Goal: Task Accomplishment & Management: Complete application form

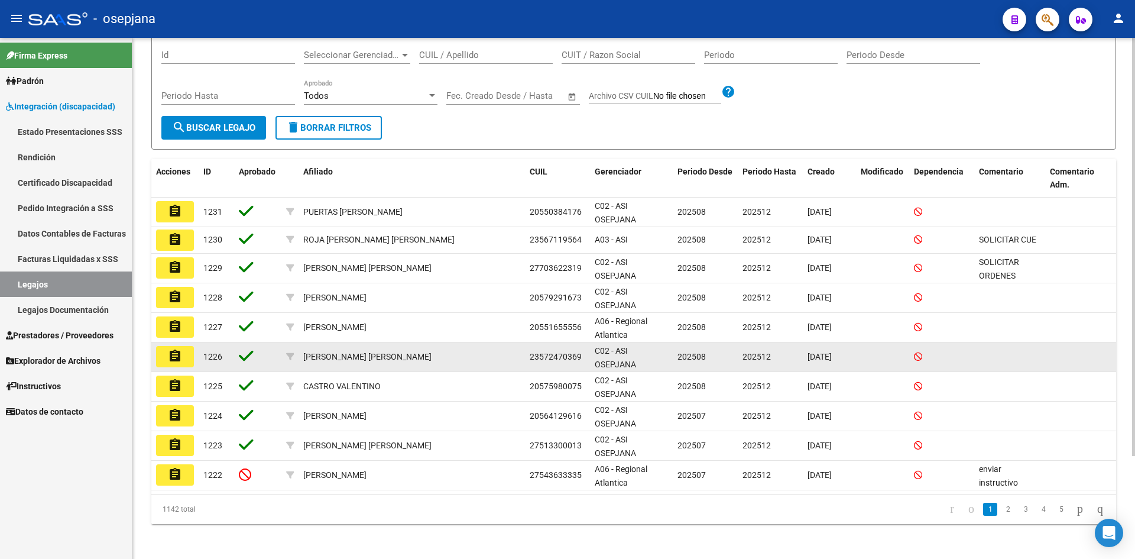
scroll to position [128, 0]
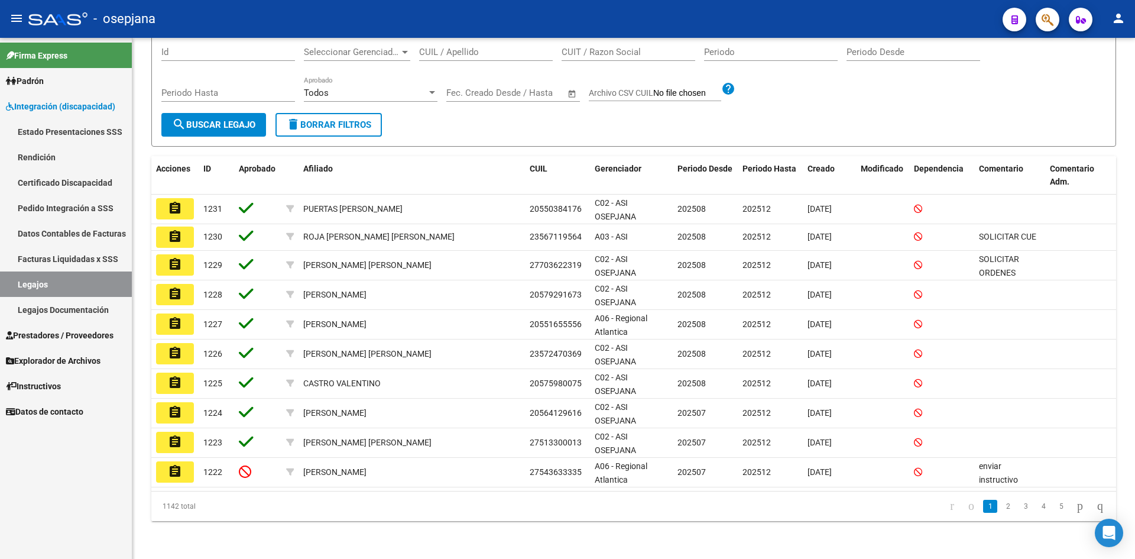
click at [43, 283] on link "Legajos" at bounding box center [66, 283] width 132 height 25
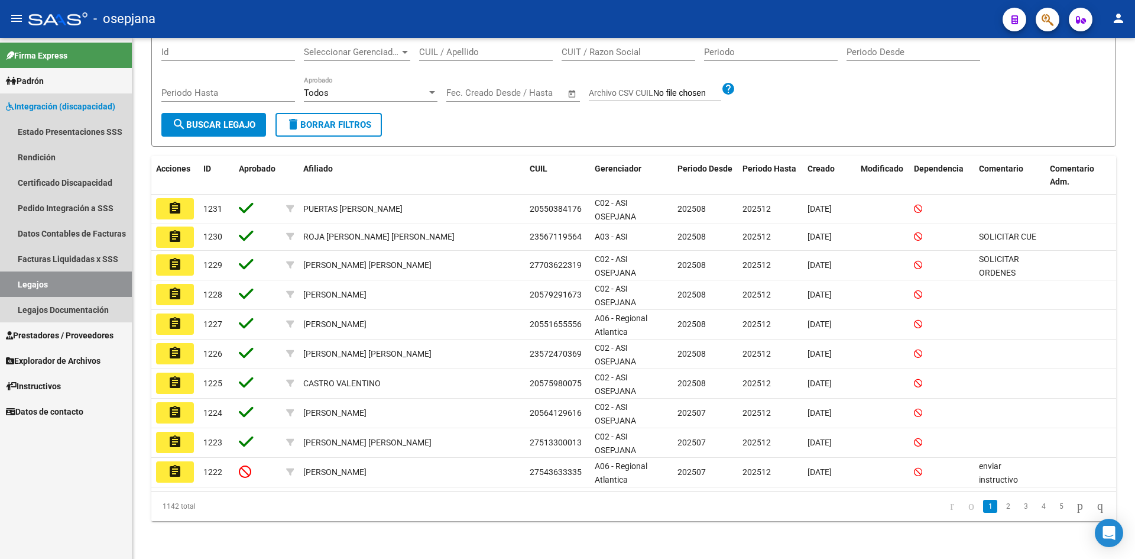
click at [51, 107] on span "Integración (discapacidad)" at bounding box center [60, 106] width 109 height 13
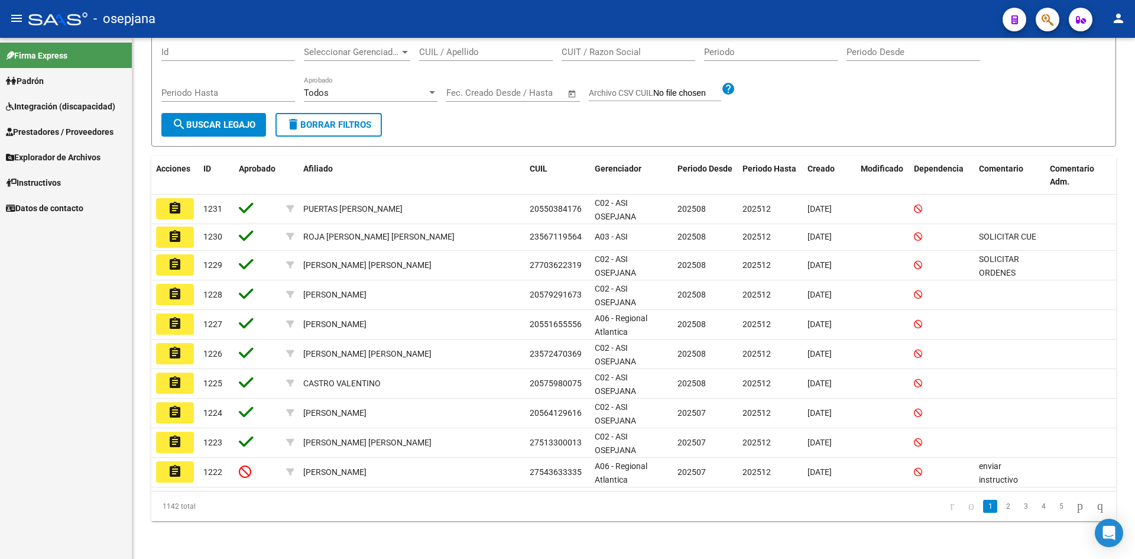
click at [55, 136] on span "Prestadores / Proveedores" at bounding box center [60, 131] width 108 height 13
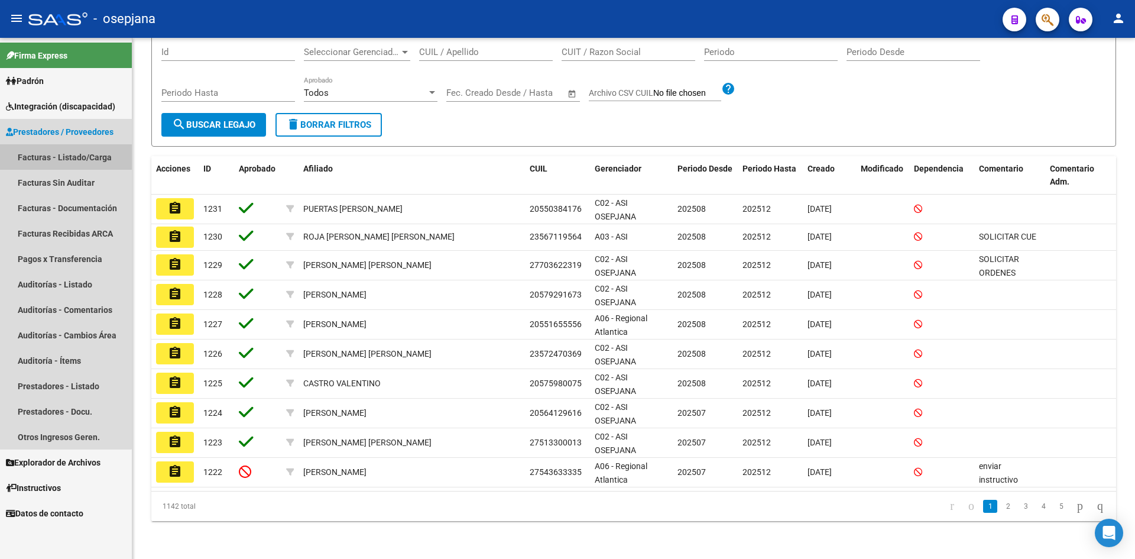
click at [61, 157] on link "Facturas - Listado/Carga" at bounding box center [66, 156] width 132 height 25
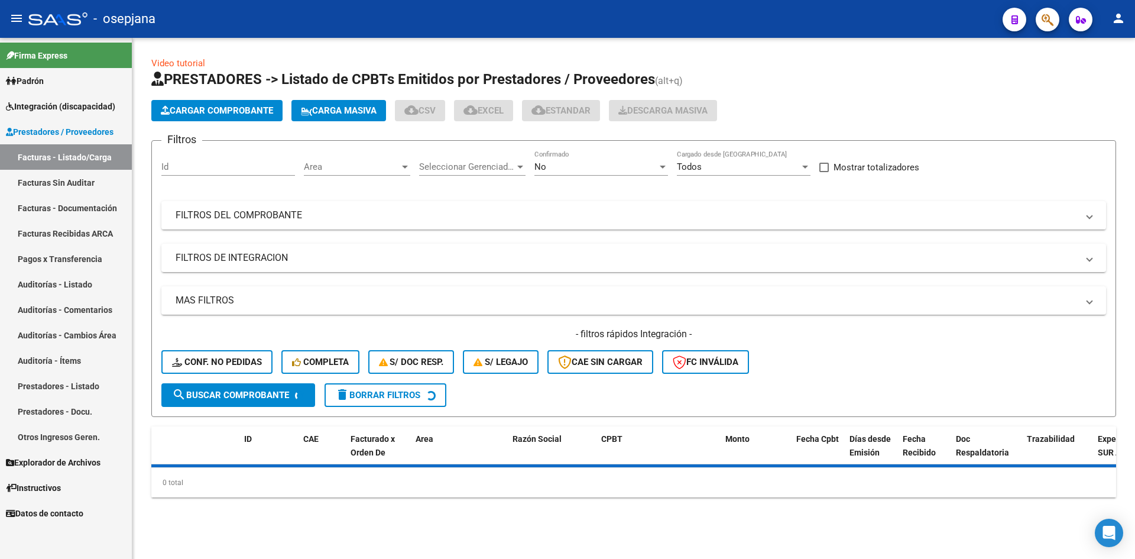
click at [353, 165] on span "Area" at bounding box center [352, 166] width 96 height 11
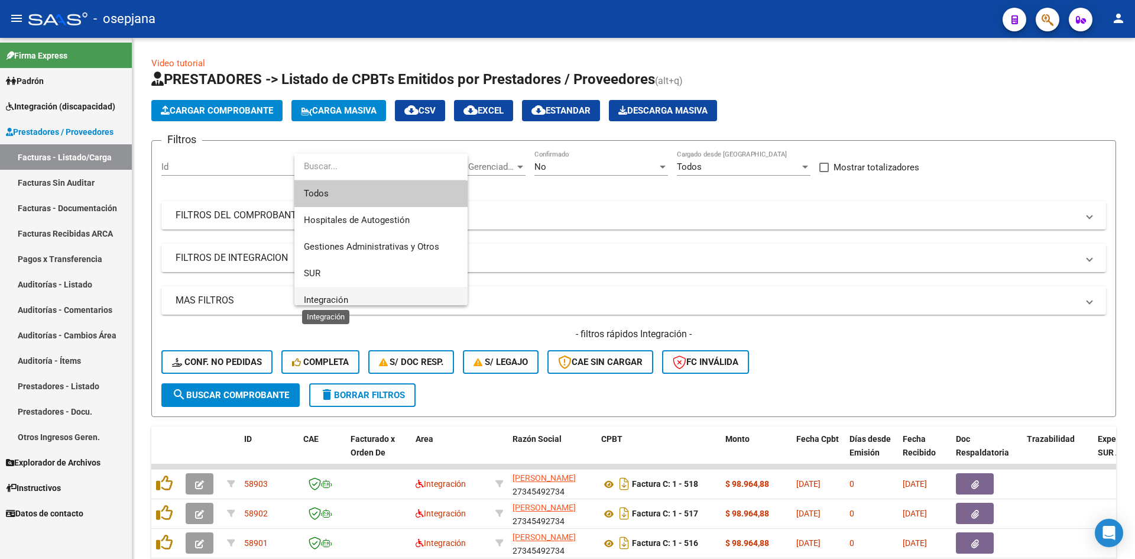
click at [329, 296] on span "Integración" at bounding box center [326, 299] width 44 height 11
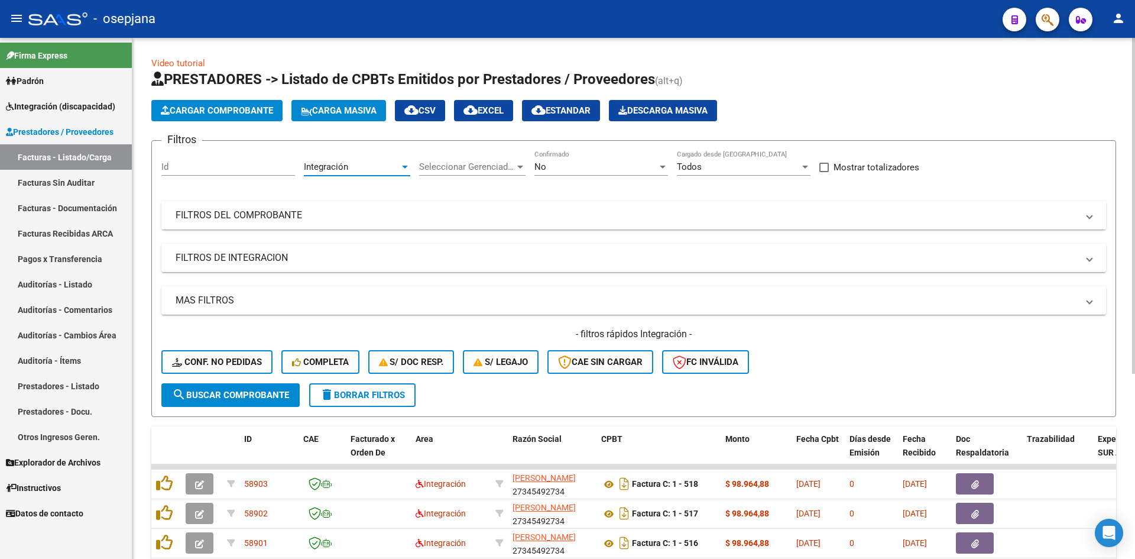
scroll to position [8, 0]
click at [548, 161] on div "No Confirmado" at bounding box center [602, 162] width 134 height 25
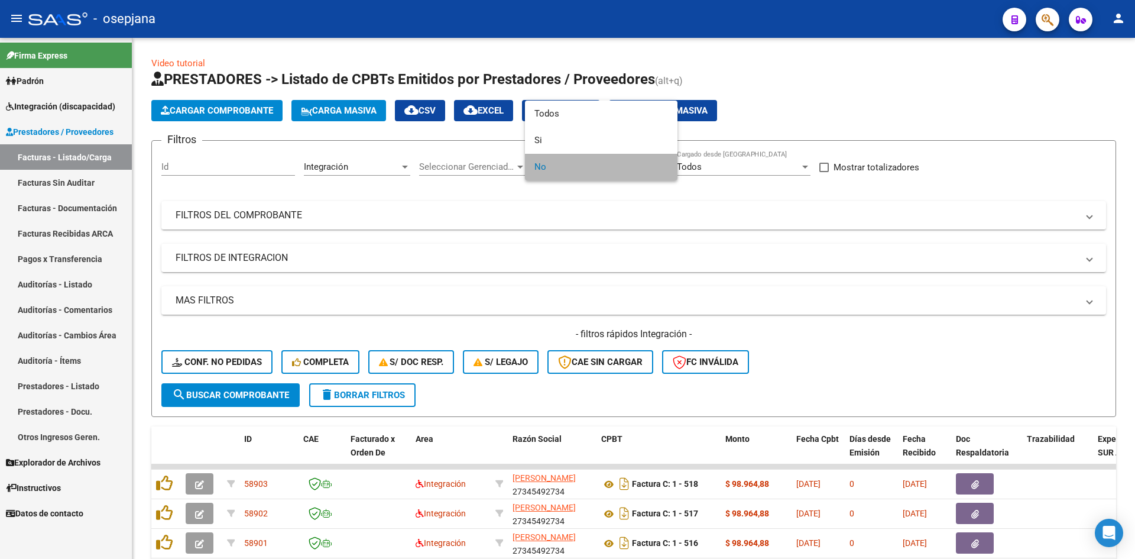
click at [548, 169] on span "No" at bounding box center [602, 167] width 134 height 27
click at [872, 328] on div at bounding box center [567, 279] width 1135 height 559
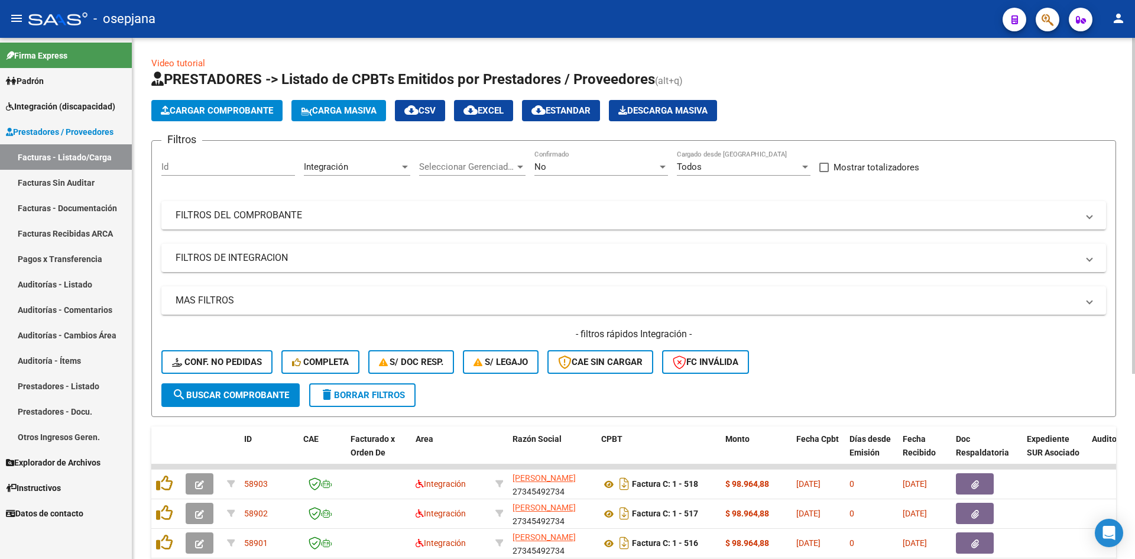
scroll to position [287, 0]
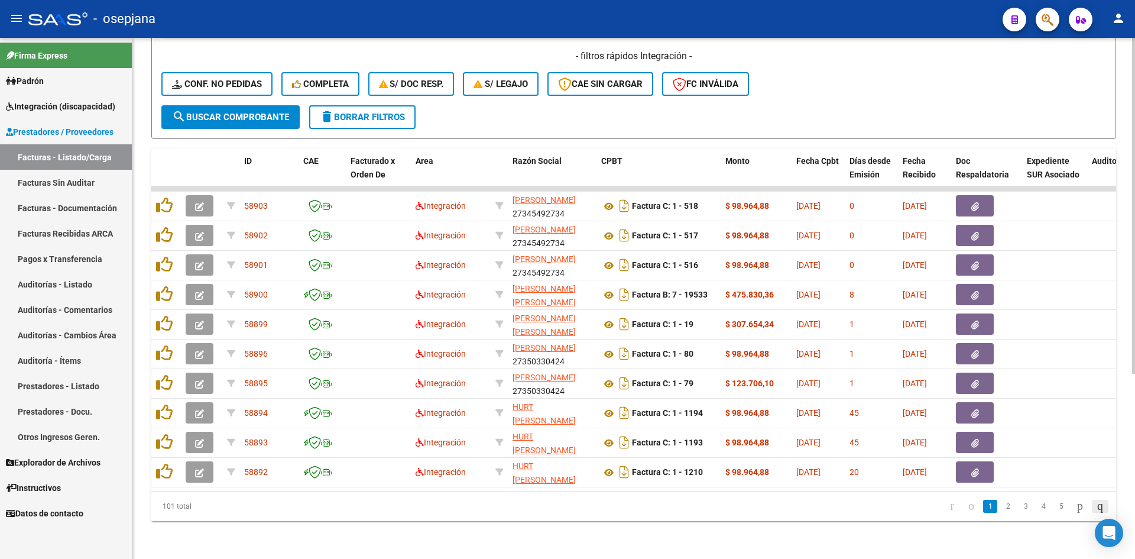
click at [1102, 504] on icon "go to last page" at bounding box center [1100, 505] width 9 height 14
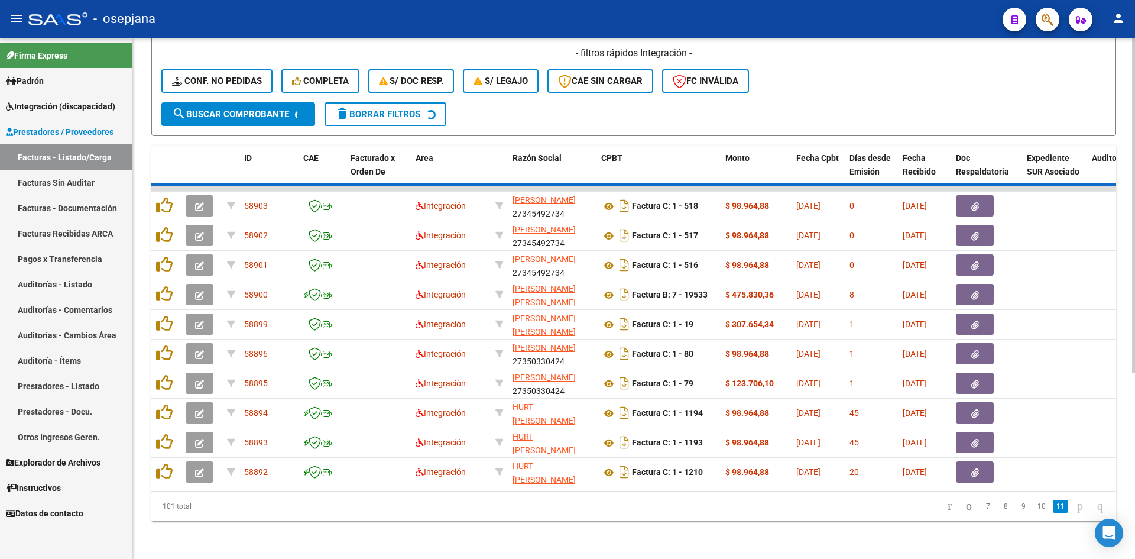
scroll to position [21, 0]
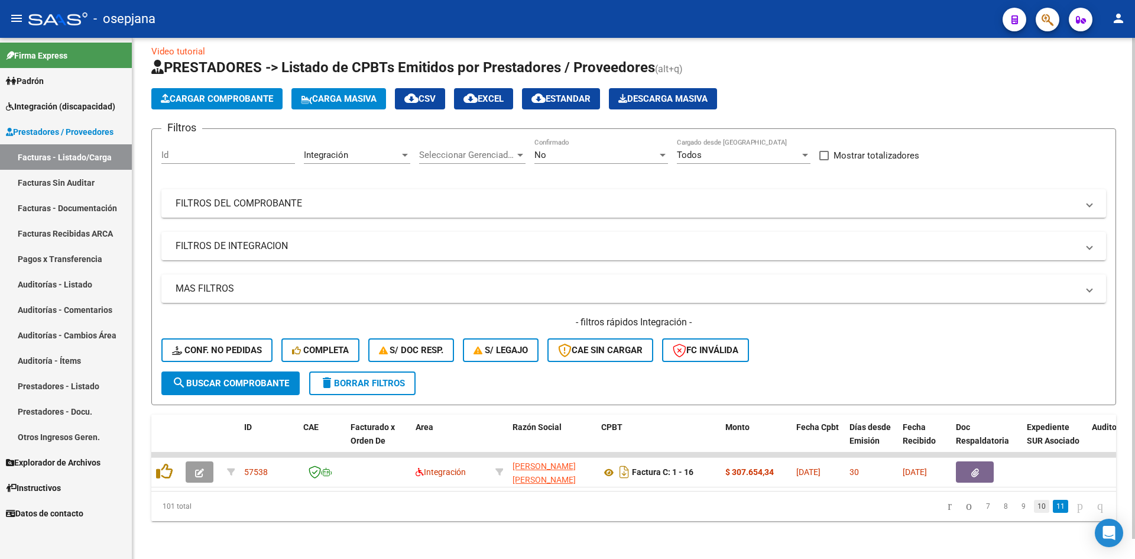
click at [1034, 506] on link "10" at bounding box center [1041, 506] width 15 height 13
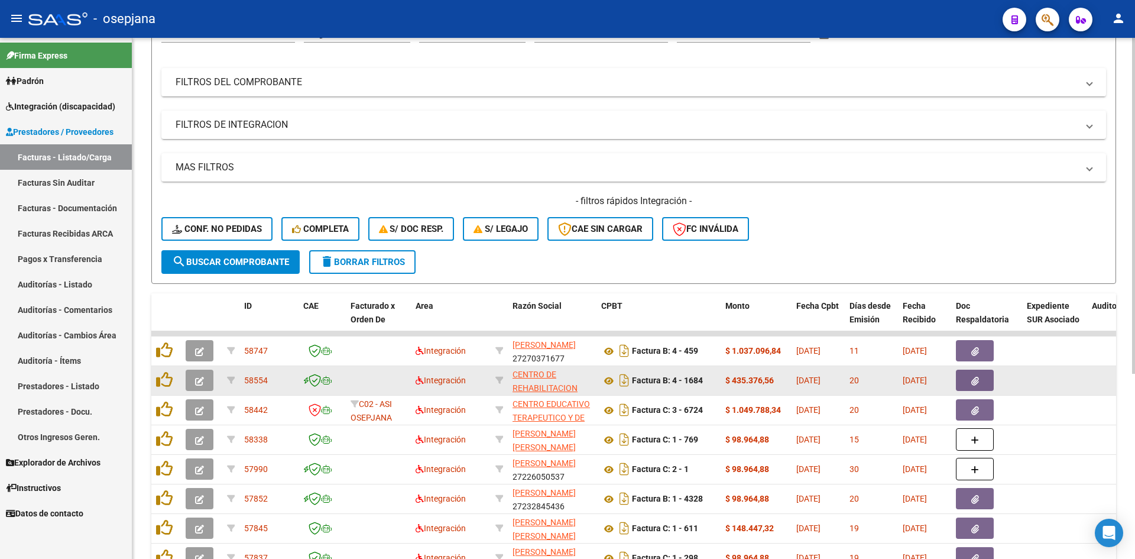
scroll to position [139, 0]
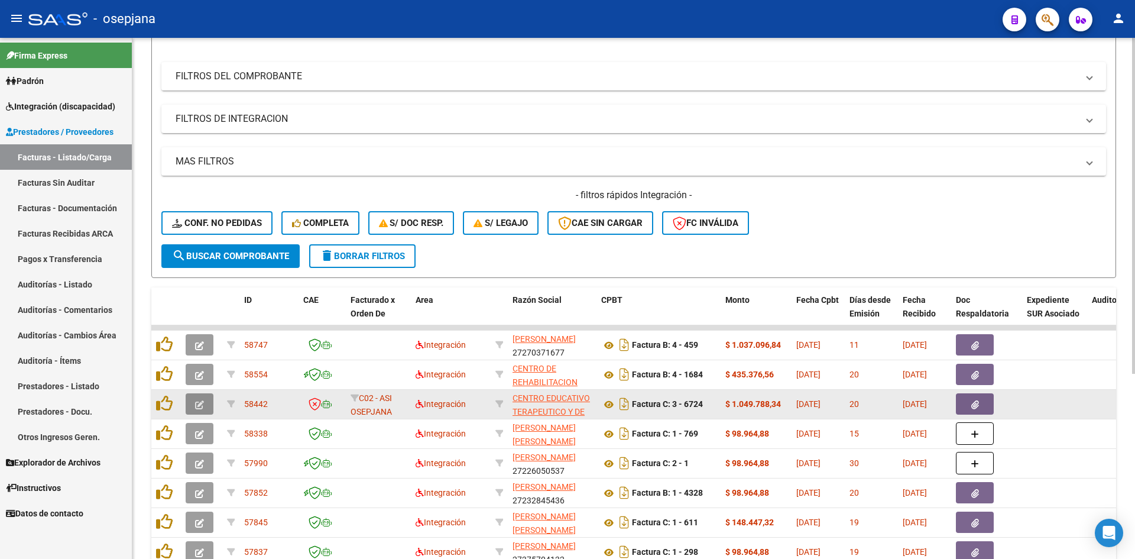
click at [196, 407] on icon "button" at bounding box center [199, 404] width 9 height 9
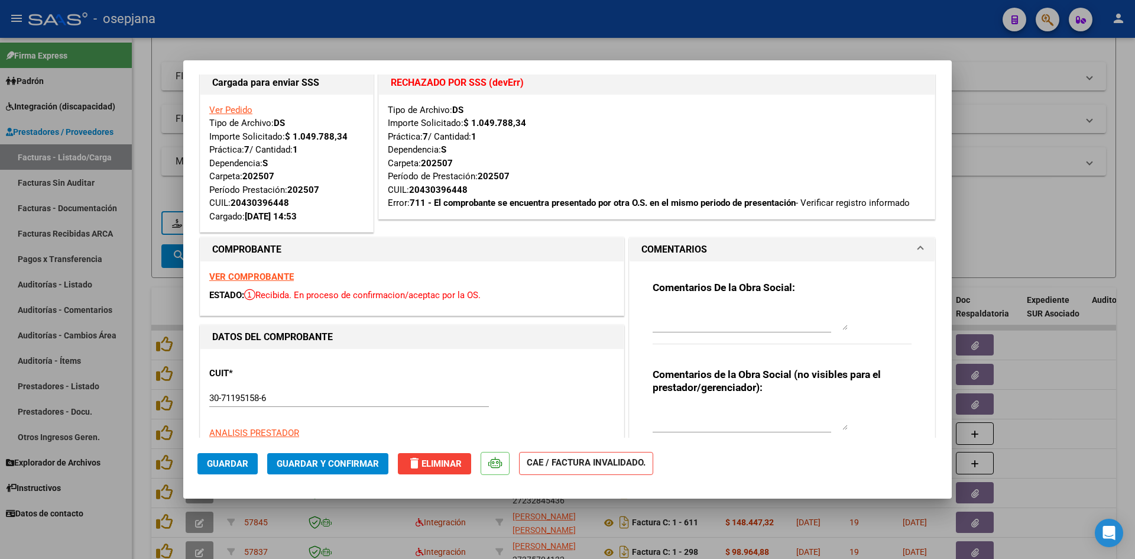
scroll to position [0, 0]
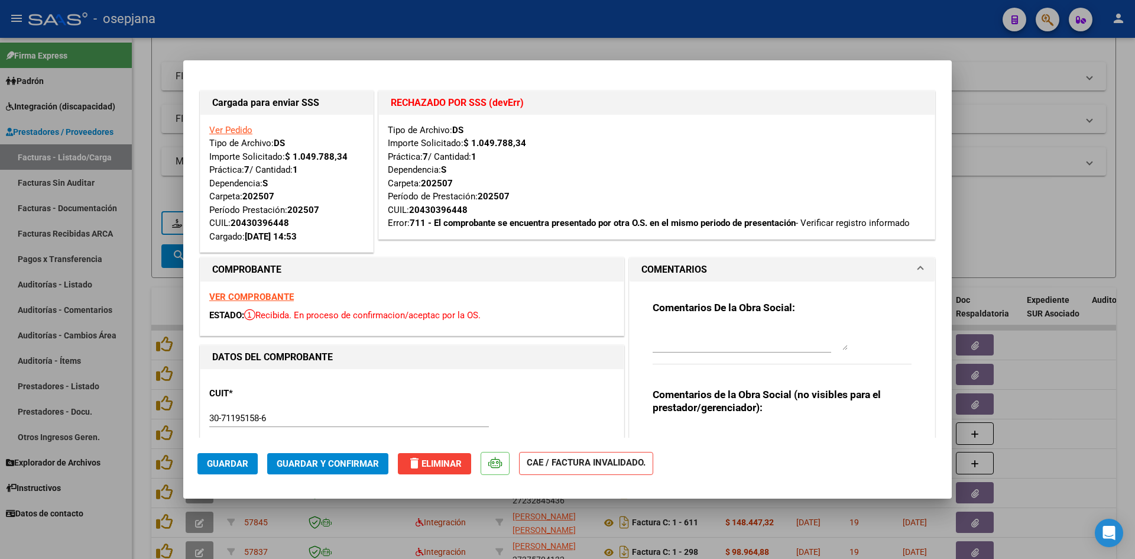
click at [283, 294] on strong "VER COMPROBANTE" at bounding box center [251, 297] width 85 height 11
drag, startPoint x: 428, startPoint y: 221, endPoint x: 789, endPoint y: 224, distance: 361.9
click at [789, 224] on strong "711 - El comprobante se encuentra presentado por otra O.S. en el mismo periodo …" at bounding box center [603, 223] width 386 height 11
copy strong "El comprobante se encuentra presentado por otra O.S. en el mismo periodo de pre…"
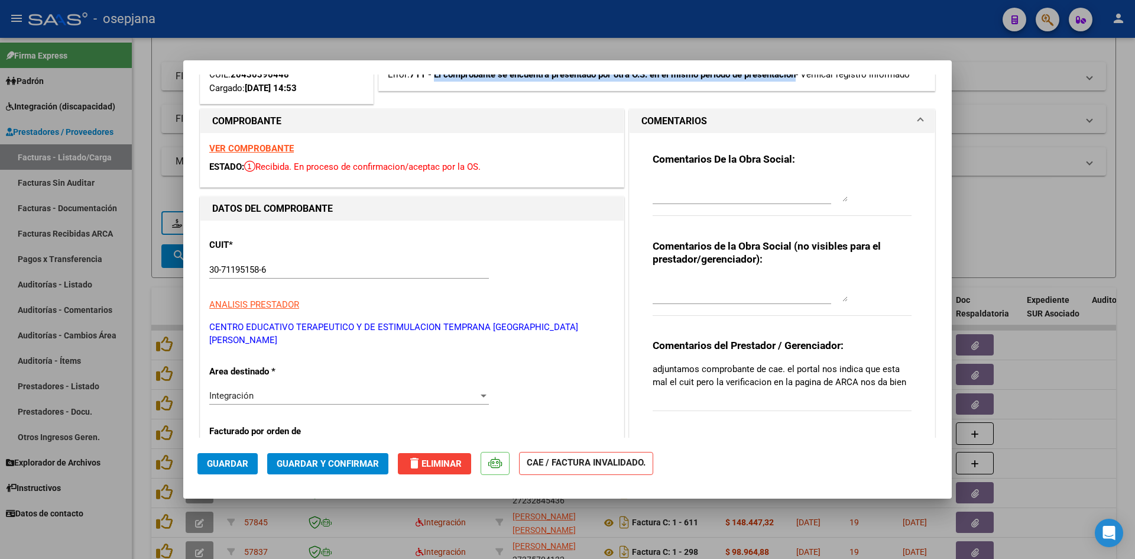
scroll to position [118, 0]
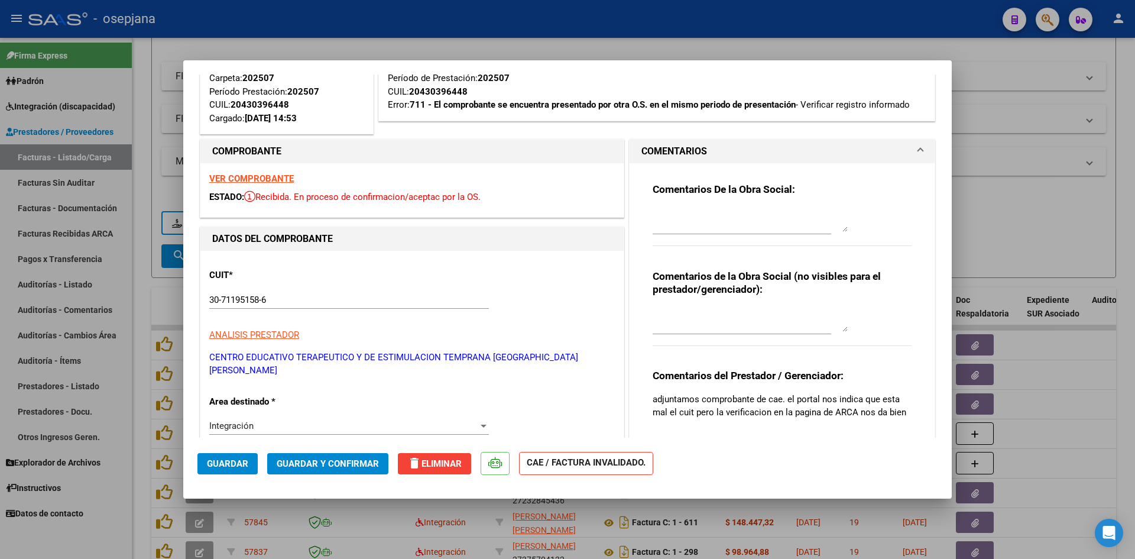
click at [750, 216] on textarea at bounding box center [750, 220] width 195 height 24
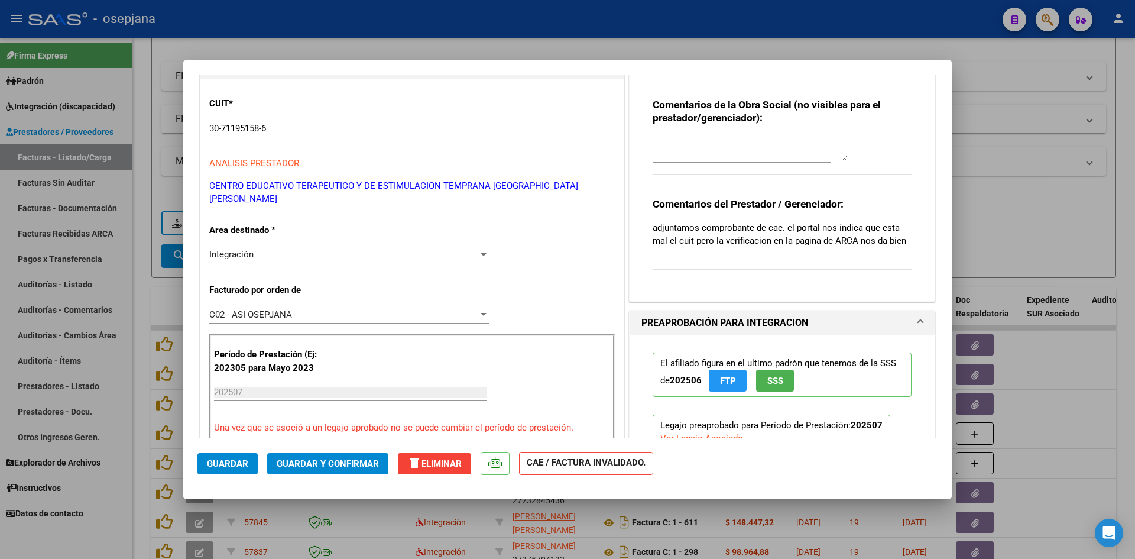
scroll to position [296, 0]
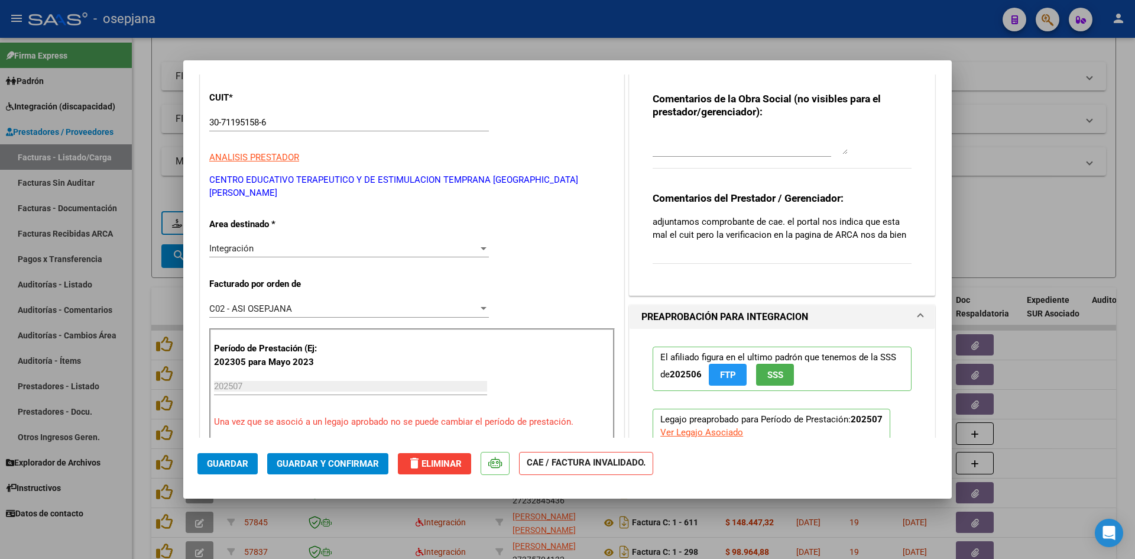
click at [996, 69] on div at bounding box center [567, 279] width 1135 height 559
type input "$ 0,00"
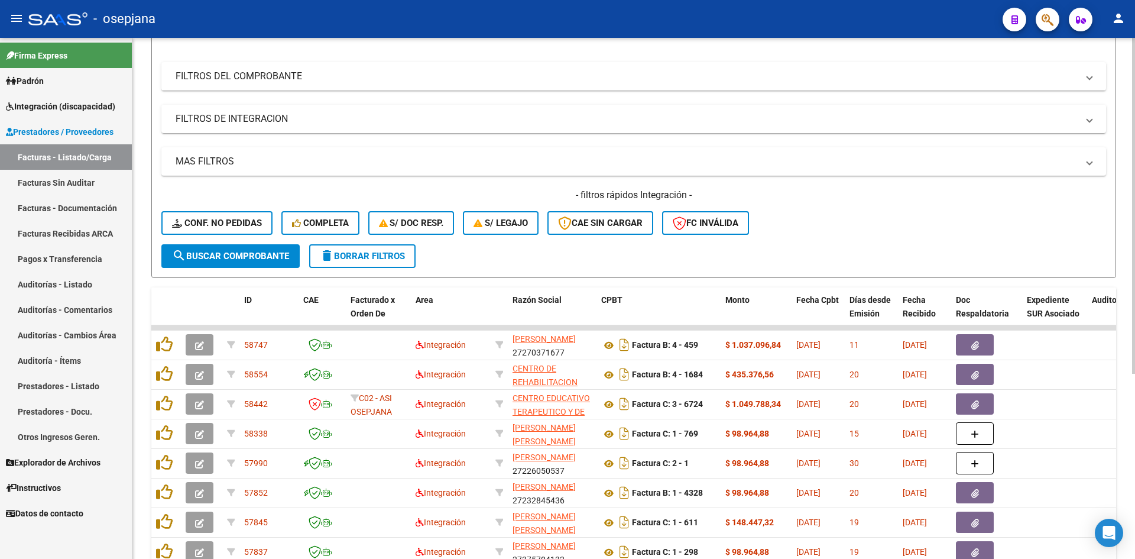
scroll to position [287, 0]
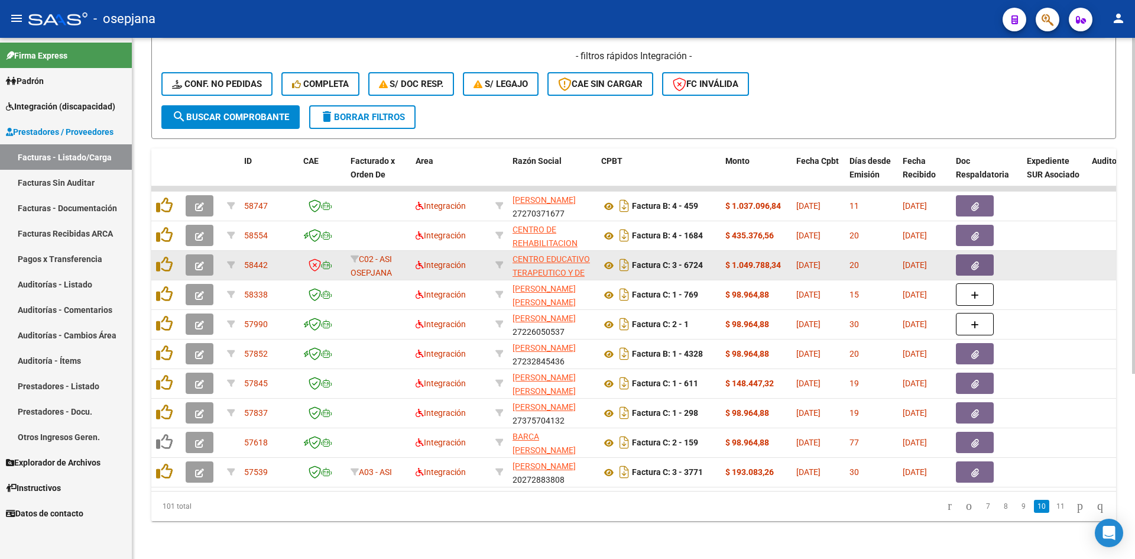
click at [196, 261] on icon "button" at bounding box center [199, 265] width 9 height 9
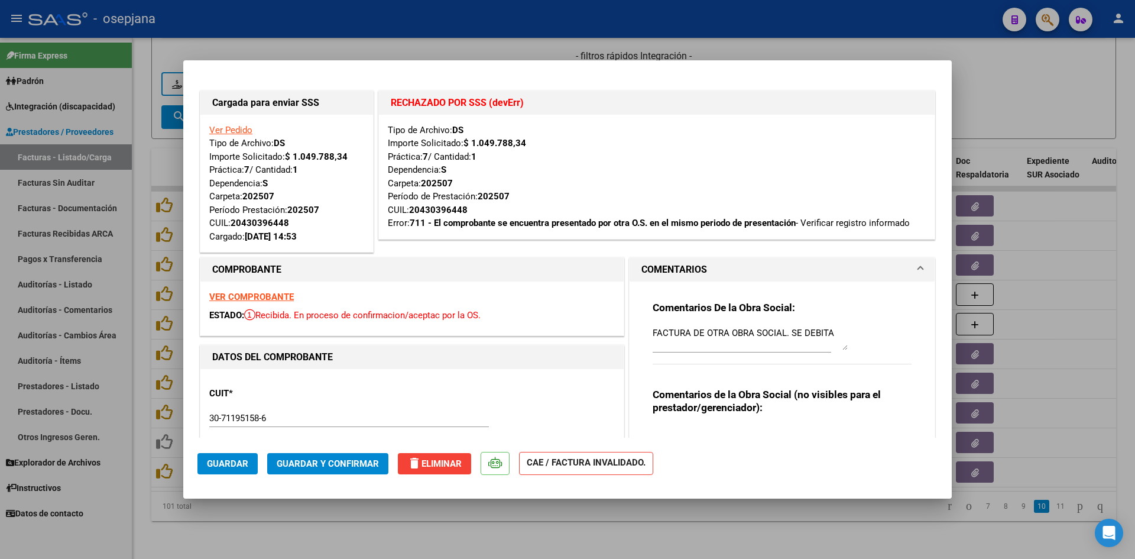
scroll to position [59, 0]
